Goal: Use online tool/utility: Utilize a website feature to perform a specific function

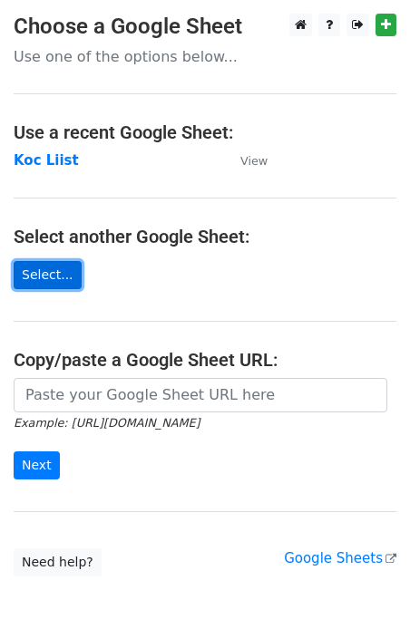
click at [49, 280] on link "Select..." at bounding box center [48, 275] width 68 height 28
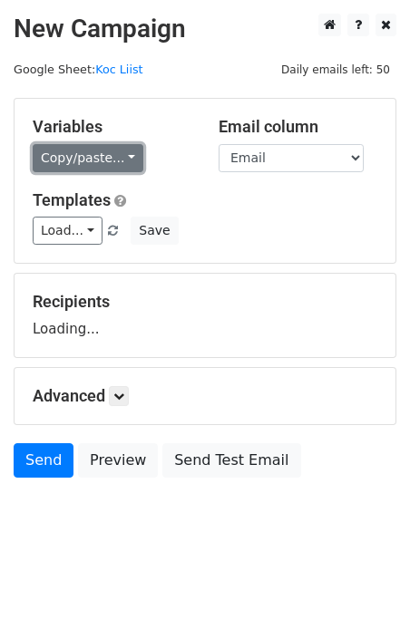
click at [125, 160] on link "Copy/paste..." at bounding box center [88, 158] width 111 height 28
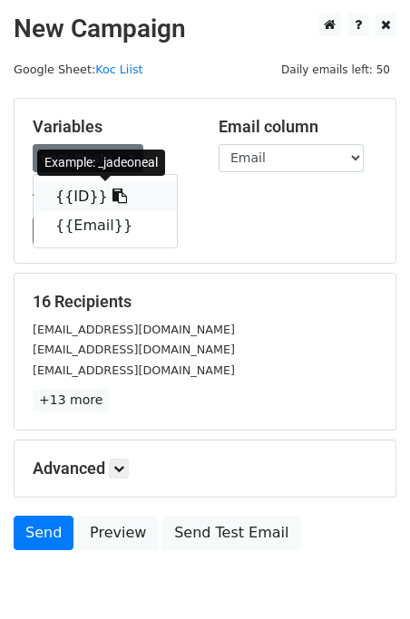
click at [112, 194] on icon at bounding box center [119, 196] width 15 height 15
